Goal: Task Accomplishment & Management: Use online tool/utility

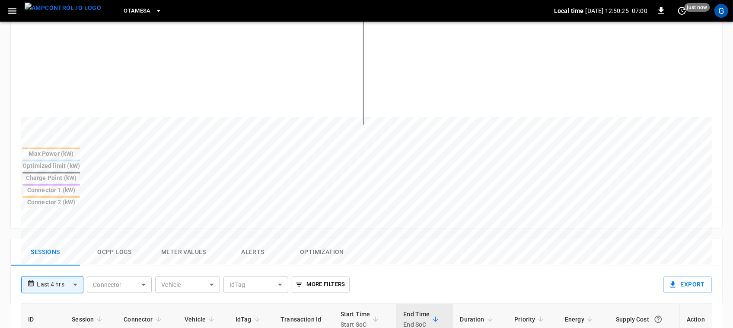
scroll to position [246, 0]
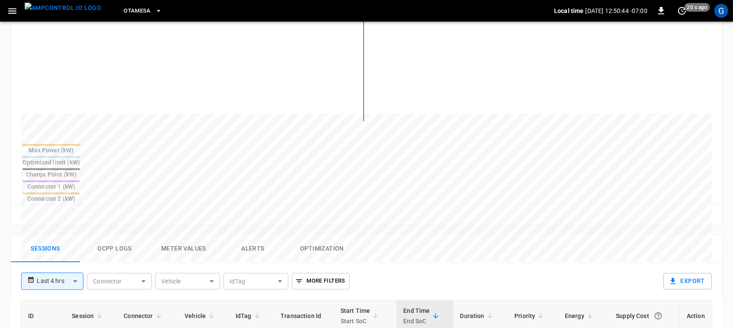
click at [290, 266] on div "More Filters" at bounding box center [318, 279] width 61 height 27
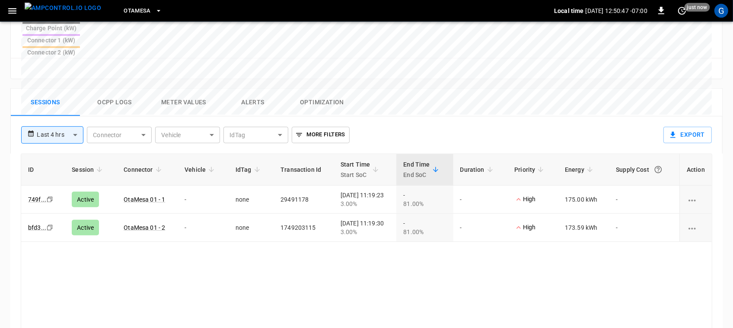
scroll to position [393, 0]
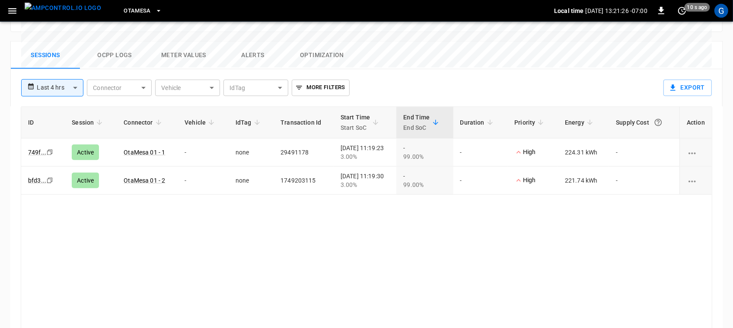
click at [582, 166] on td "221.74 kWh" at bounding box center [583, 180] width 51 height 28
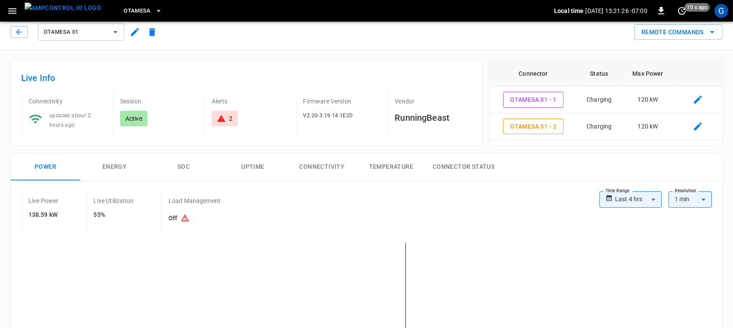
scroll to position [0, 0]
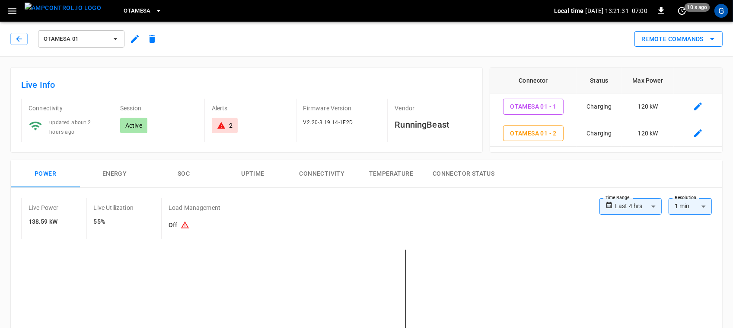
click at [663, 44] on button "Remote Commands" at bounding box center [679, 39] width 88 height 16
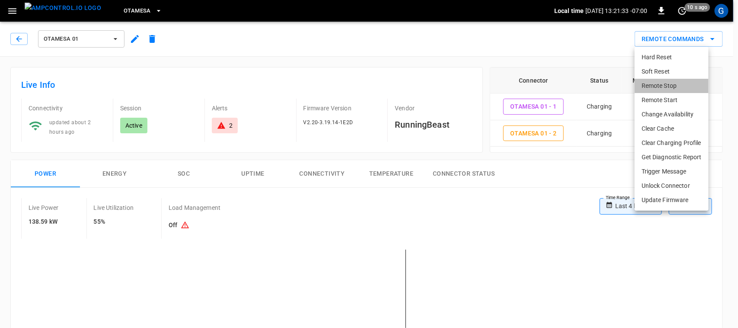
click at [655, 85] on li "Remote Stop" at bounding box center [672, 86] width 74 height 14
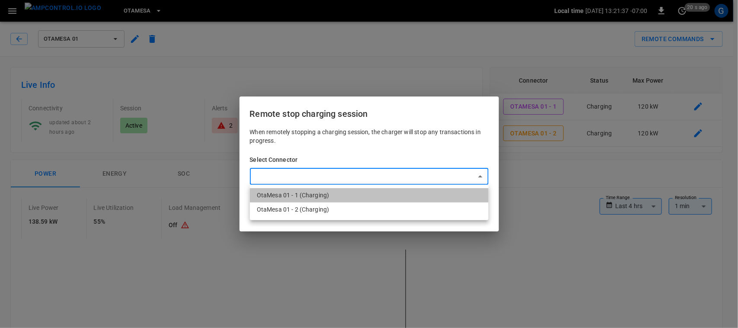
click at [313, 193] on li "OtaMesa 01 - 1 (Charging)" at bounding box center [369, 195] width 239 height 14
type input "**********"
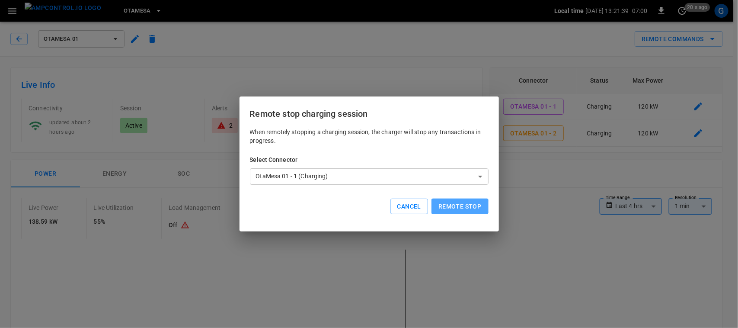
click at [454, 206] on button "Remote stop" at bounding box center [459, 206] width 57 height 16
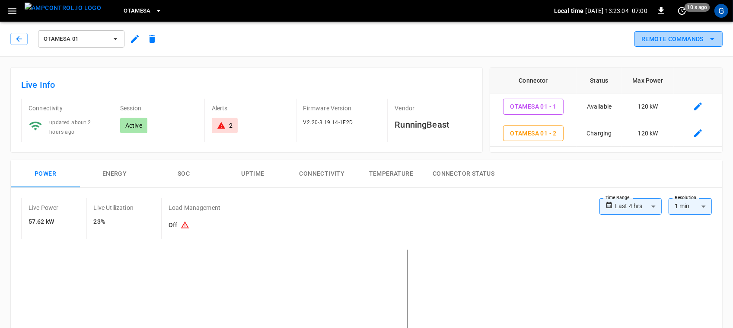
click at [671, 39] on button "Remote Commands" at bounding box center [679, 39] width 88 height 16
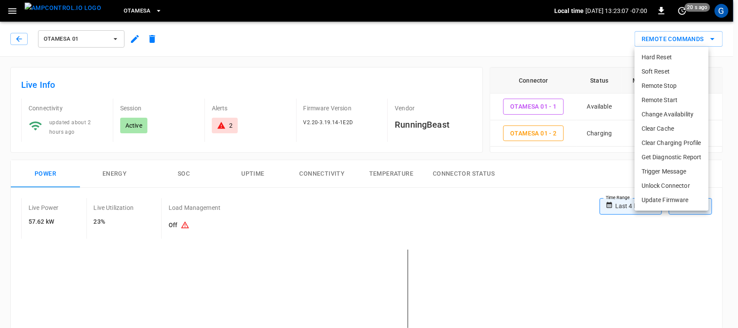
click at [648, 84] on li "Remote Stop" at bounding box center [672, 86] width 74 height 14
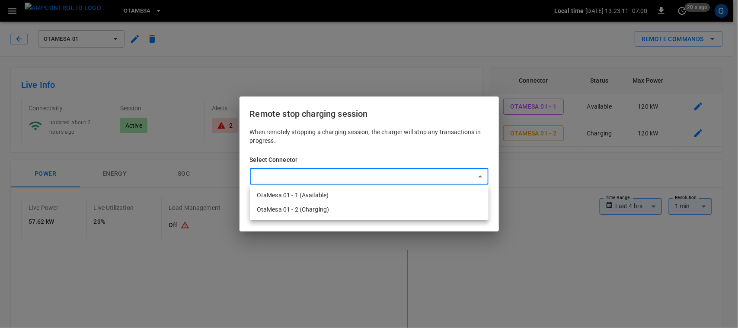
click at [315, 210] on li "OtaMesa 01 - 2 (Charging)" at bounding box center [369, 209] width 239 height 14
type input "**********"
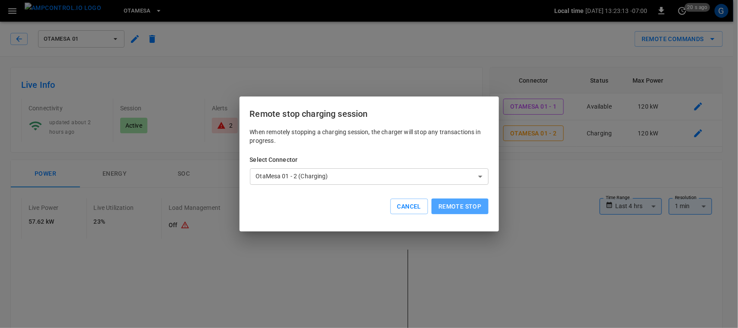
click at [453, 204] on button "Remote stop" at bounding box center [459, 206] width 57 height 16
